Goal: Information Seeking & Learning: Learn about a topic

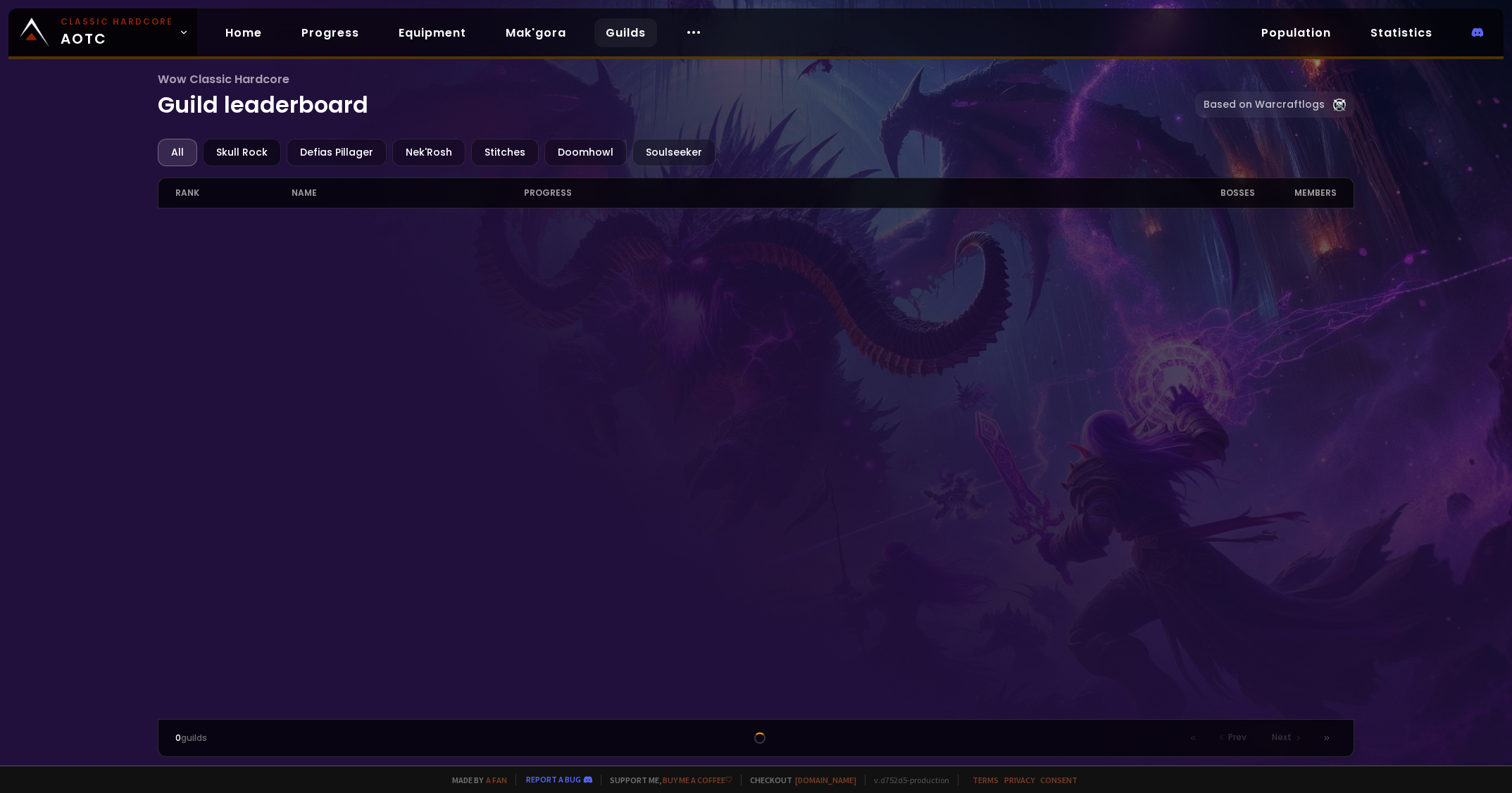
click at [245, 148] on div "Skull Rock" at bounding box center [242, 151] width 78 height 27
click at [169, 150] on div "All" at bounding box center [178, 151] width 40 height 27
click at [335, 30] on link "Progress" at bounding box center [329, 32] width 80 height 29
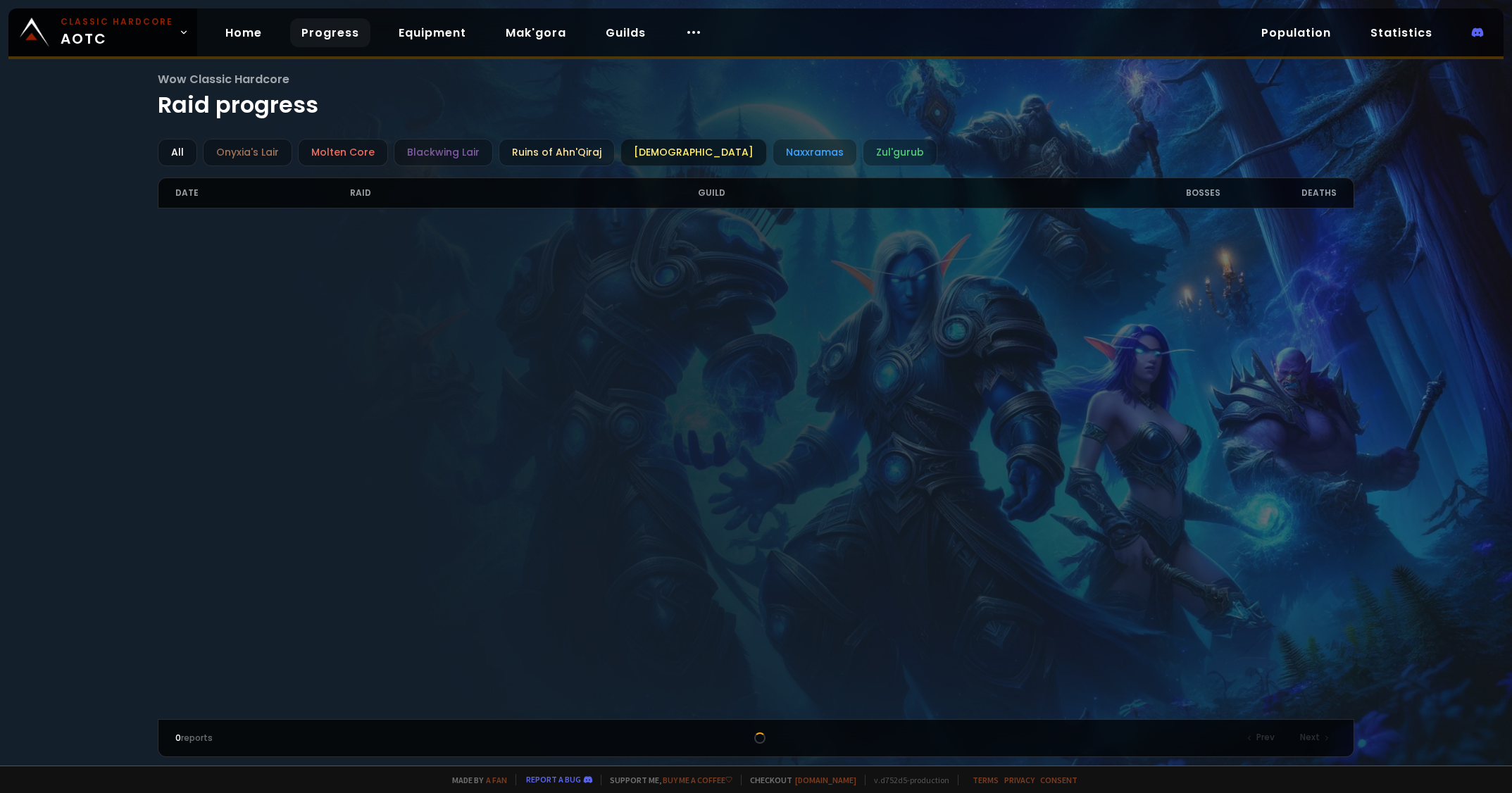
click at [658, 152] on div "[DEMOGRAPHIC_DATA]" at bounding box center [694, 151] width 147 height 27
click at [576, 152] on div "Ruins of Ahn'Qiraj" at bounding box center [557, 151] width 117 height 27
